Goal: Find specific page/section: Find specific page/section

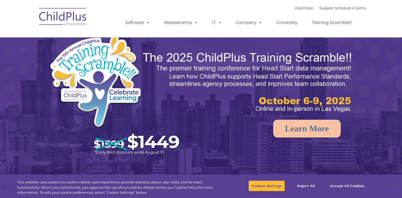
select select "MEDIUM"
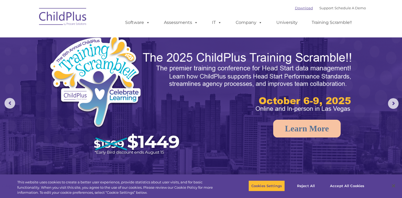
click at [295, 10] on link "Download" at bounding box center [304, 8] width 18 height 4
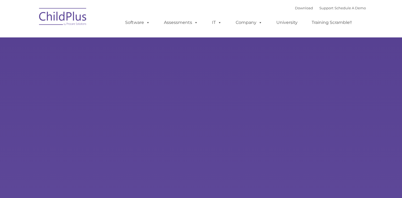
type input ""
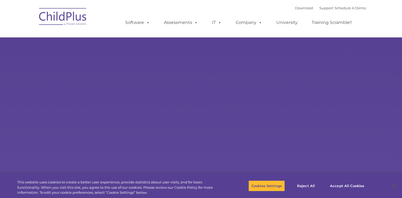
select select "MEDIUM"
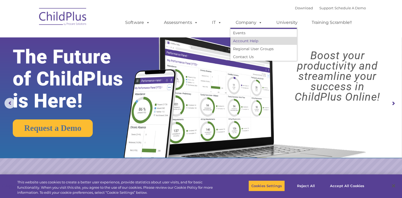
click at [245, 43] on link "Account Help" at bounding box center [263, 41] width 66 height 8
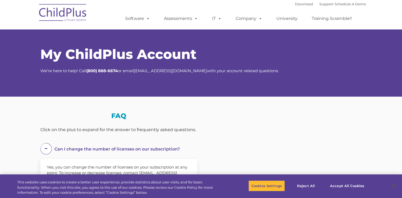
select select "MEDIUM"
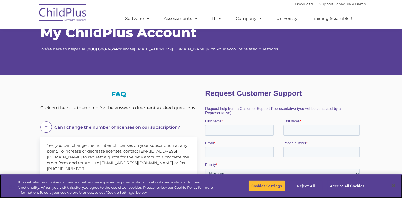
scroll to position [18, 0]
